Goal: Find specific page/section: Find specific page/section

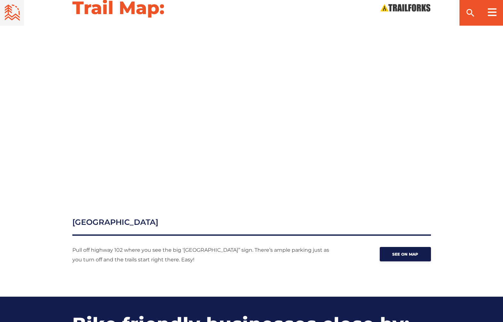
scroll to position [706, 0]
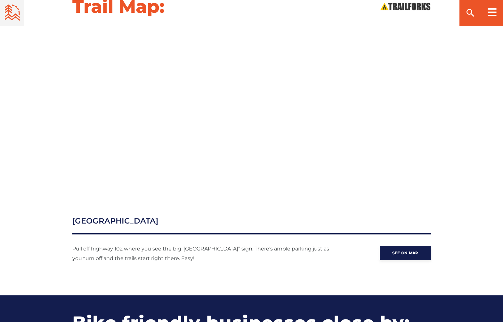
click at [134, 10] on h2 "Trail Map:" at bounding box center [118, 6] width 92 height 22
click at [494, 11] on icon at bounding box center [492, 12] width 9 height 8
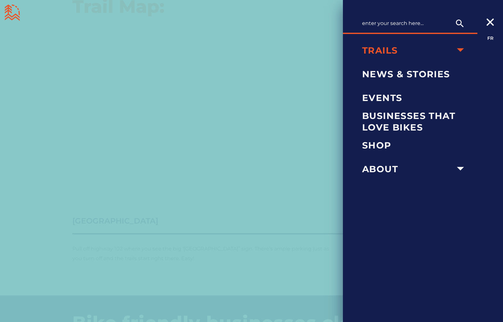
click at [462, 52] on icon "arrow dropdown" at bounding box center [461, 50] width 14 height 14
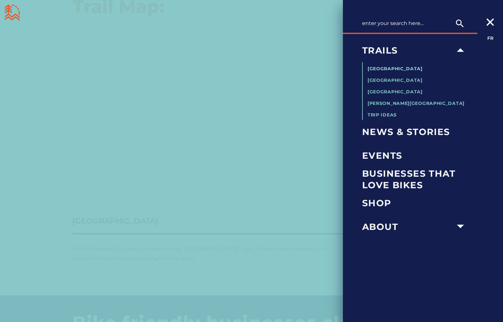
click at [404, 69] on span "[GEOGRAPHIC_DATA]" at bounding box center [395, 69] width 55 height 6
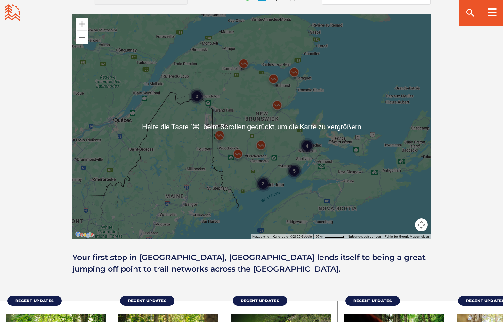
scroll to position [573, 0]
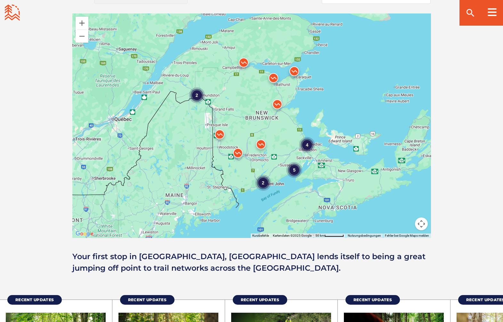
click at [249, 164] on div "4 2 5 2" at bounding box center [251, 125] width 359 height 224
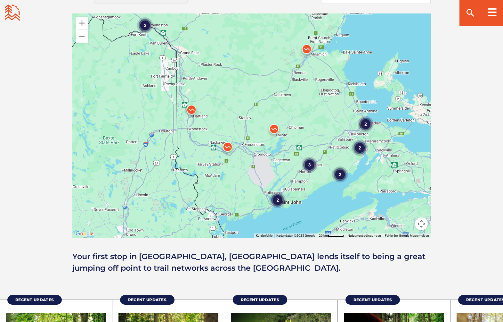
click at [249, 164] on div "2 2 2 2 3 2" at bounding box center [251, 125] width 359 height 224
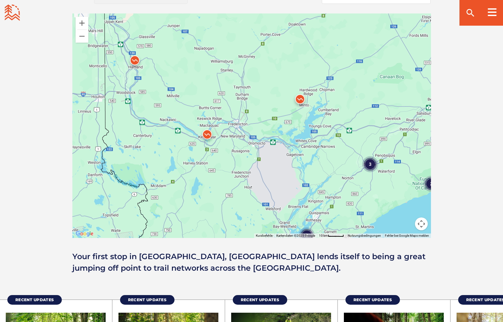
click at [277, 125] on div "2 2 3" at bounding box center [251, 125] width 359 height 224
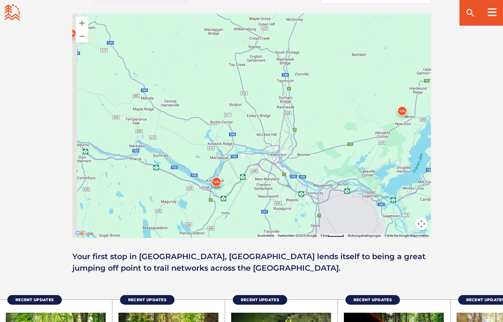
drag, startPoint x: 266, startPoint y: 116, endPoint x: 345, endPoint y: 149, distance: 85.8
click at [345, 149] on div at bounding box center [251, 125] width 359 height 224
drag, startPoint x: 258, startPoint y: 99, endPoint x: 366, endPoint y: 118, distance: 109.2
click at [364, 117] on div at bounding box center [251, 125] width 359 height 224
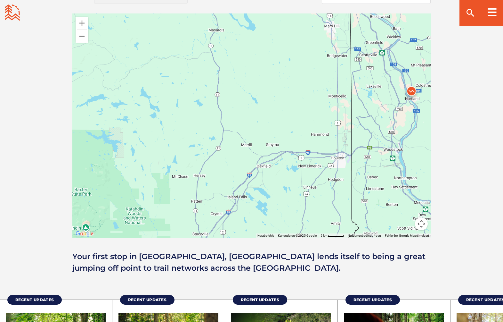
drag, startPoint x: 366, startPoint y: 118, endPoint x: 223, endPoint y: 124, distance: 142.3
click at [226, 123] on div at bounding box center [251, 125] width 359 height 224
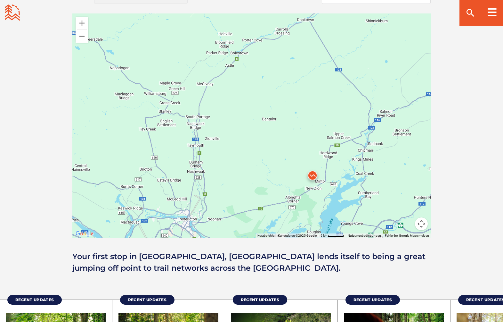
drag, startPoint x: 224, startPoint y: 123, endPoint x: 172, endPoint y: 95, distance: 59.2
click at [172, 95] on div at bounding box center [251, 125] width 359 height 224
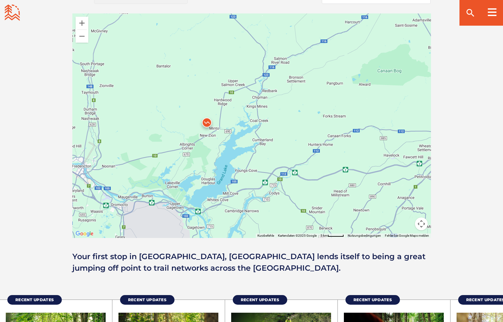
click at [206, 157] on div "2" at bounding box center [251, 125] width 359 height 224
